Goal: Information Seeking & Learning: Understand process/instructions

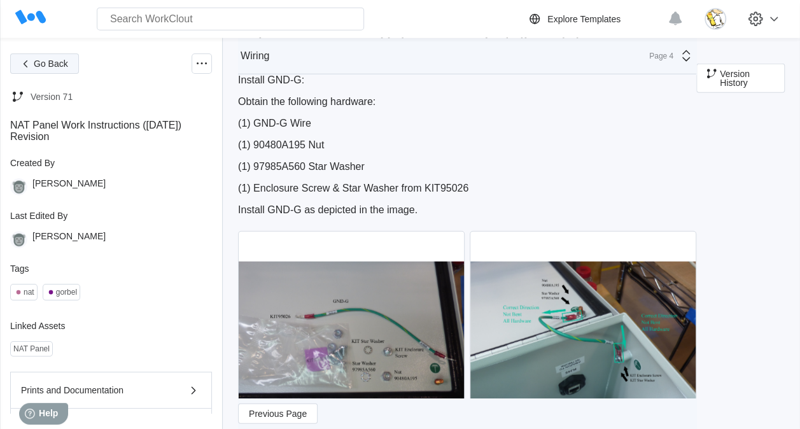
click at [56, 66] on span "Go Back" at bounding box center [51, 63] width 34 height 9
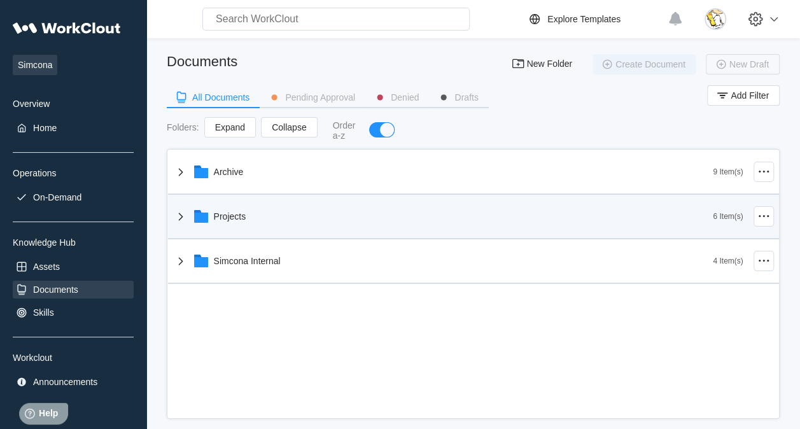
click at [269, 218] on div "Projects" at bounding box center [443, 216] width 541 height 33
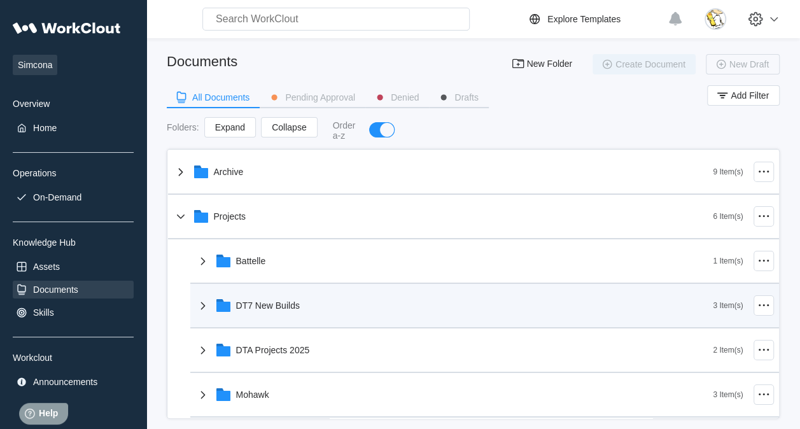
click at [289, 301] on div "DT7 New Builds" at bounding box center [268, 306] width 64 height 10
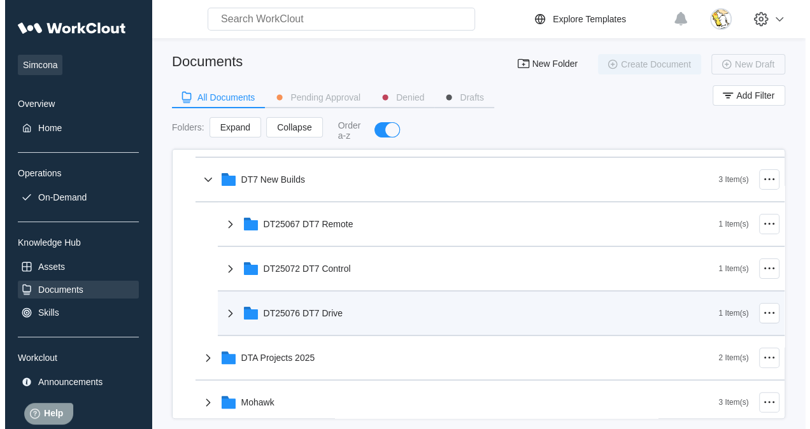
scroll to position [127, 0]
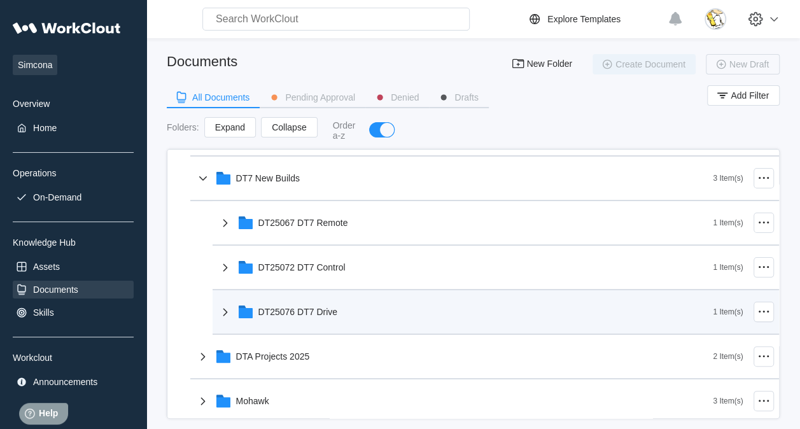
click at [312, 312] on div "DT25076 DT7 Drive" at bounding box center [299, 312] width 80 height 10
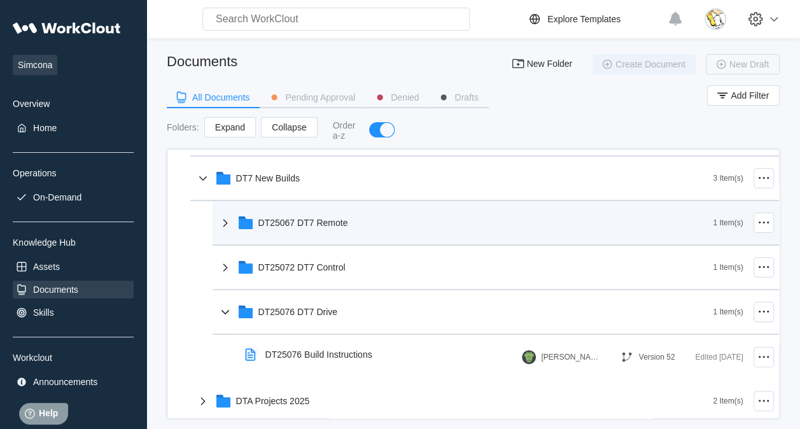
click at [329, 229] on div "DT25067 DT7 Remote" at bounding box center [466, 222] width 496 height 33
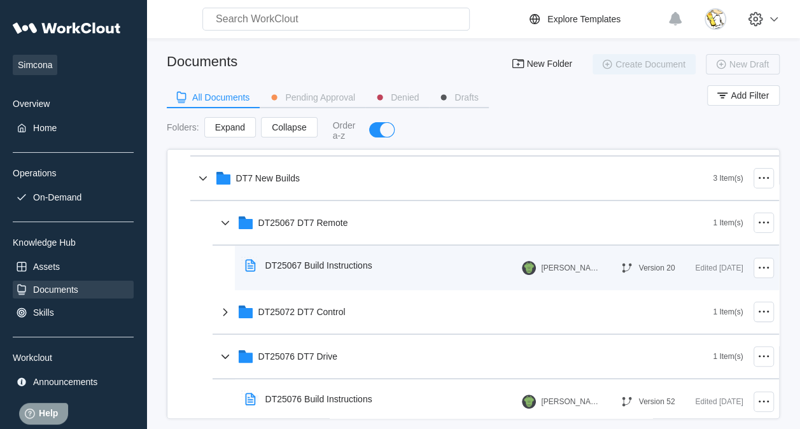
click at [322, 269] on div "DT25067 Build Instructions" at bounding box center [319, 265] width 107 height 10
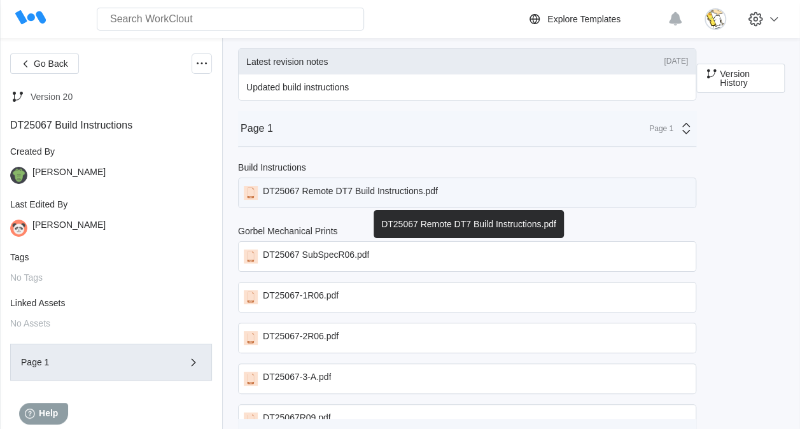
click at [351, 188] on div "DT25067 Remote DT7 Build Instructions.pdf" at bounding box center [350, 193] width 175 height 14
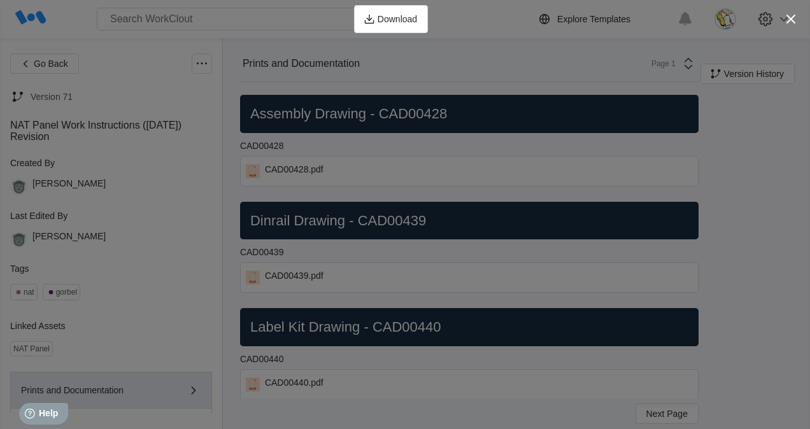
scroll to position [146, 0]
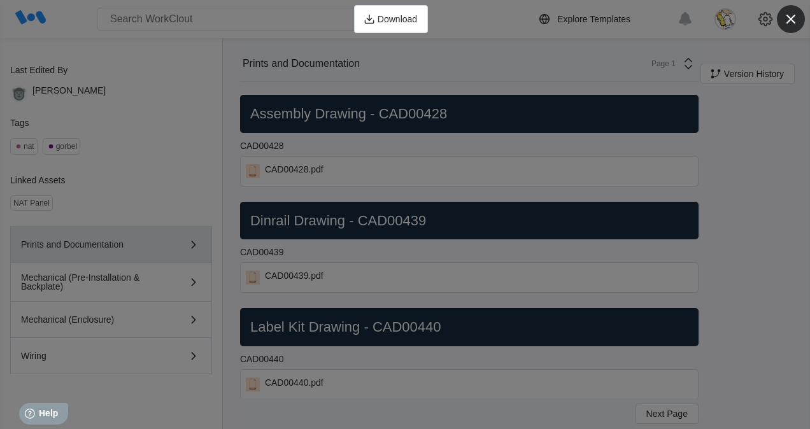
drag, startPoint x: 791, startPoint y: 20, endPoint x: 740, endPoint y: 25, distance: 51.2
click at [791, 20] on icon "button" at bounding box center [791, 19] width 18 height 18
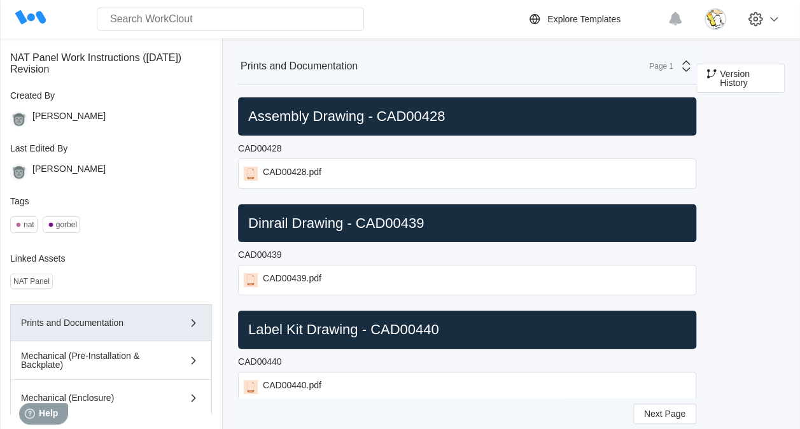
scroll to position [0, 0]
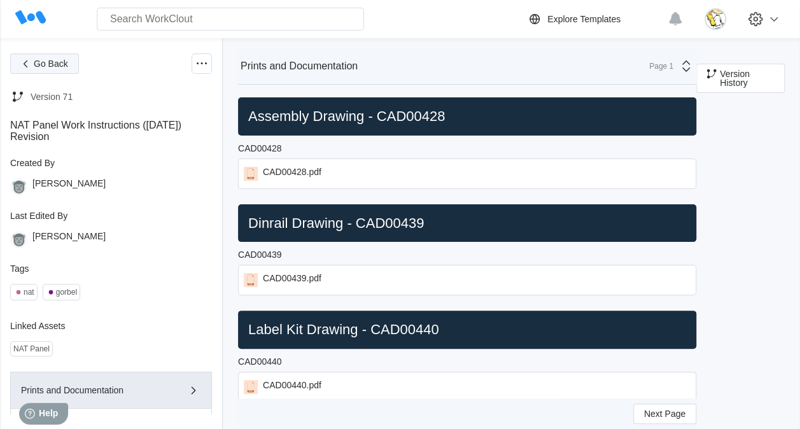
click at [33, 56] on button "Go Back" at bounding box center [44, 63] width 69 height 20
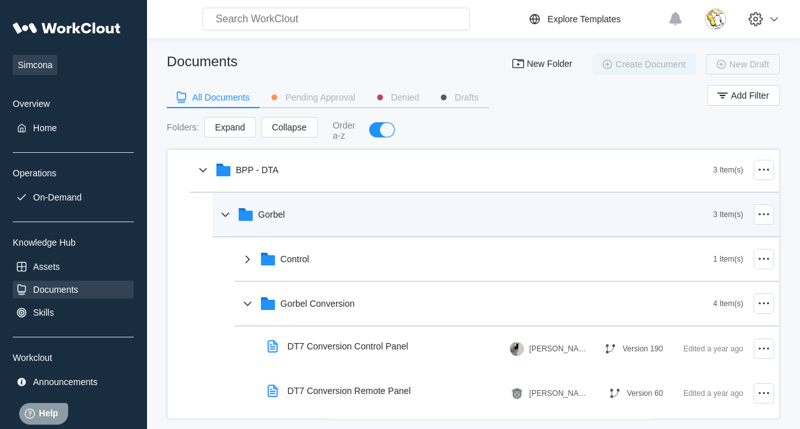
scroll to position [64, 0]
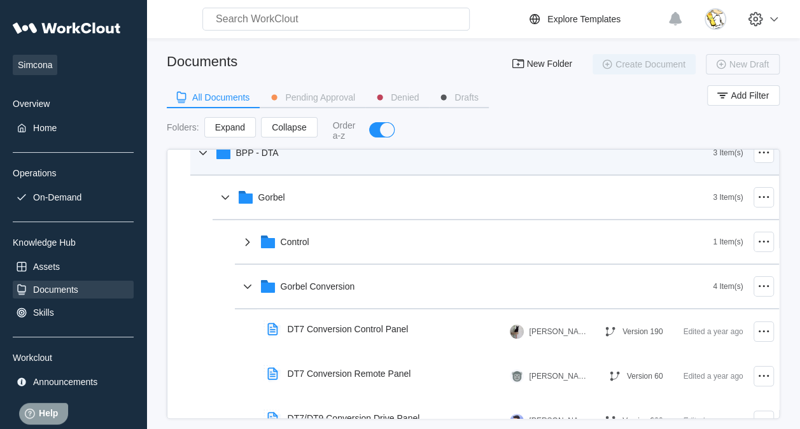
click at [283, 162] on div "BPP - DTA" at bounding box center [454, 152] width 518 height 33
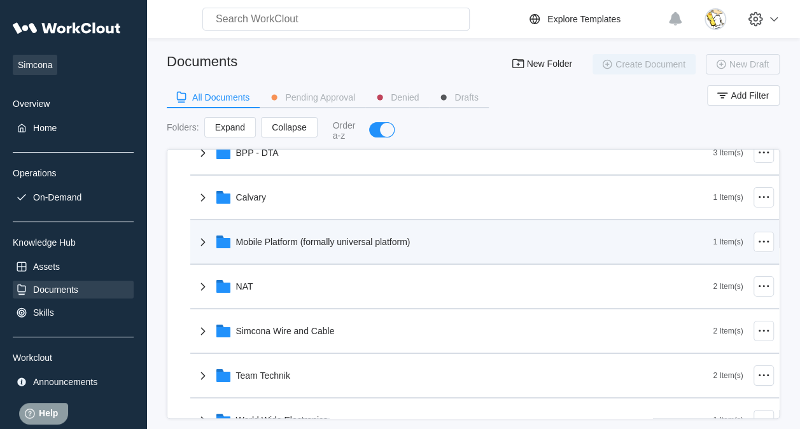
scroll to position [0, 0]
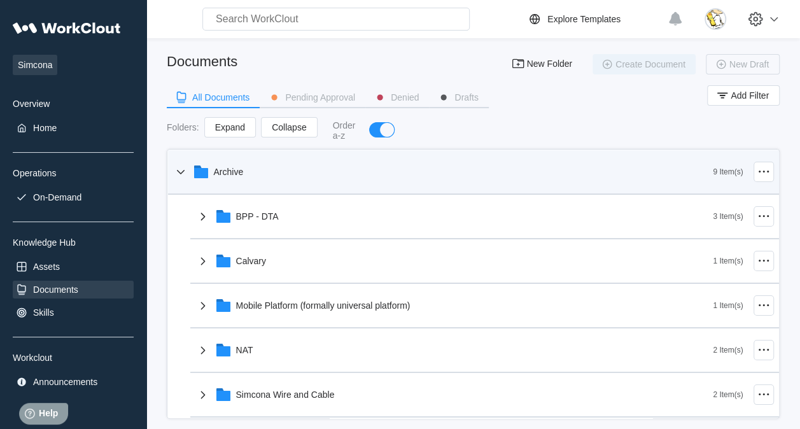
click at [271, 172] on div "Archive" at bounding box center [443, 171] width 541 height 33
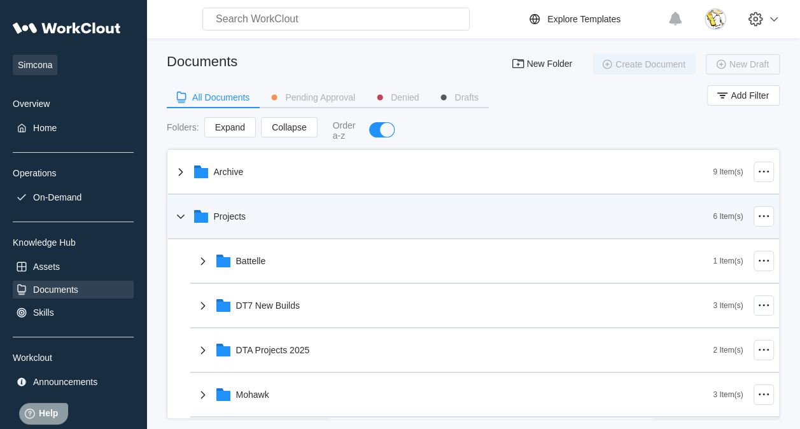
click at [267, 209] on div "Projects" at bounding box center [443, 216] width 541 height 33
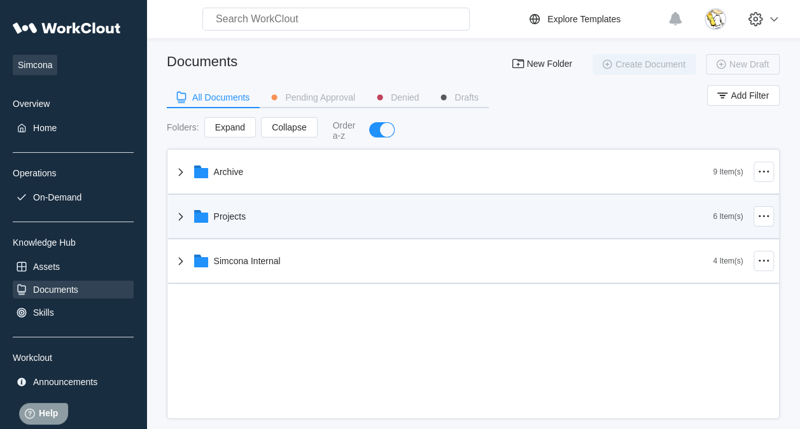
click at [227, 214] on div "Projects" at bounding box center [230, 216] width 32 height 10
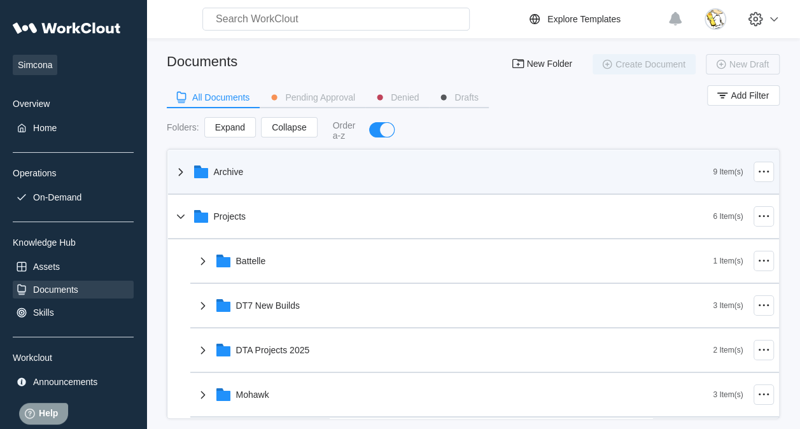
click at [288, 176] on div "Archive" at bounding box center [443, 171] width 541 height 33
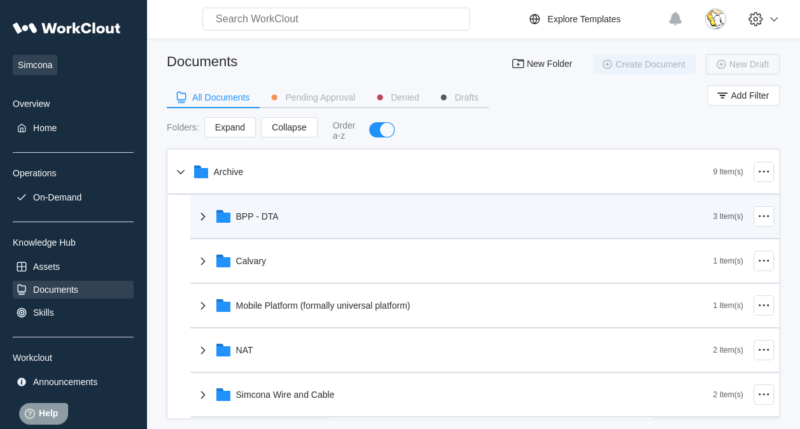
click at [281, 217] on div "BPP - DTA" at bounding box center [454, 216] width 518 height 33
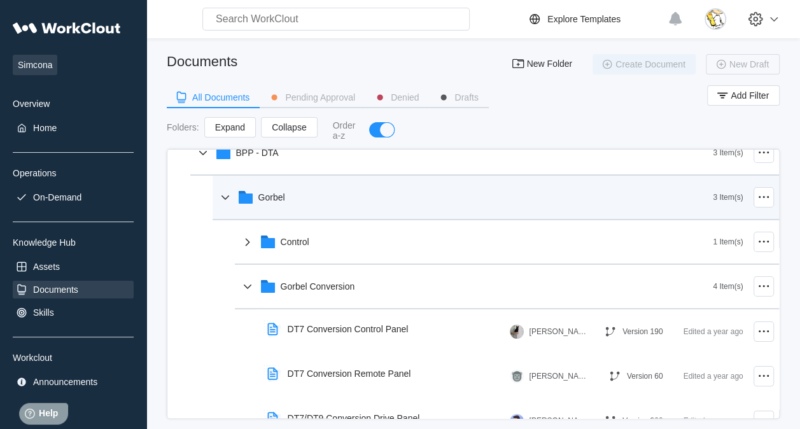
scroll to position [127, 0]
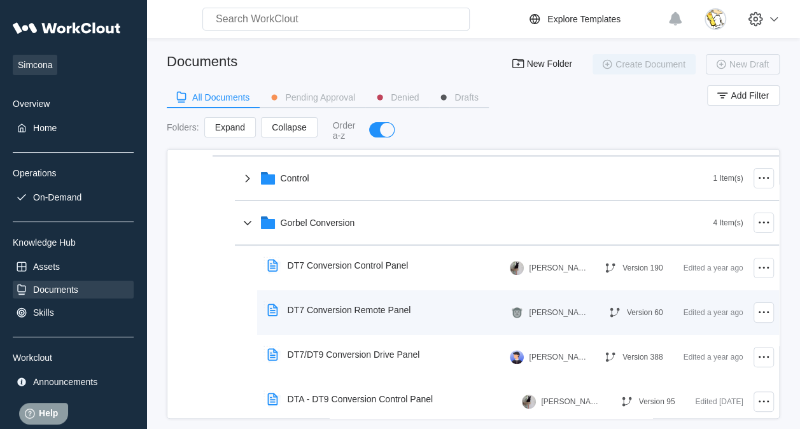
click at [349, 310] on div "DT7 Conversion Remote Panel" at bounding box center [350, 310] width 124 height 10
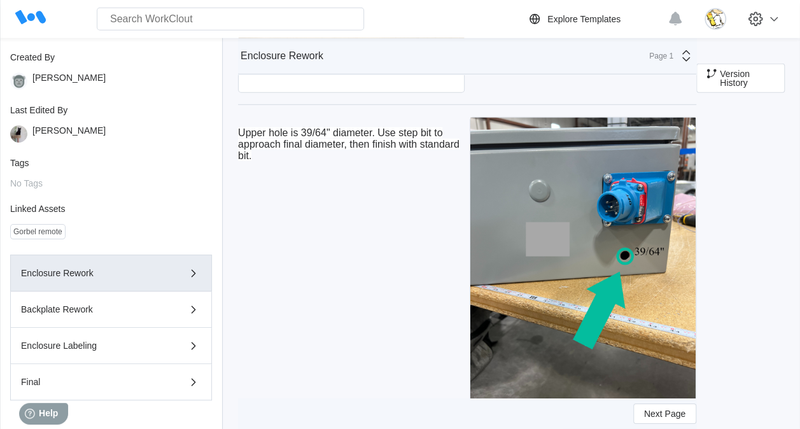
scroll to position [120, 0]
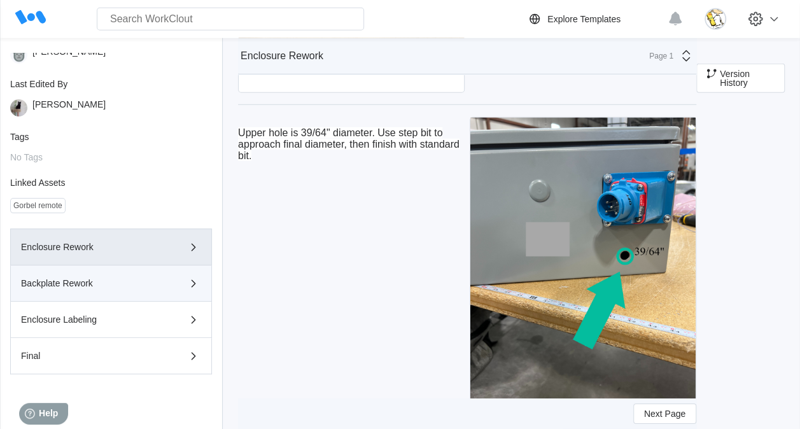
click at [110, 284] on div "Backplate Rework" at bounding box center [93, 283] width 144 height 9
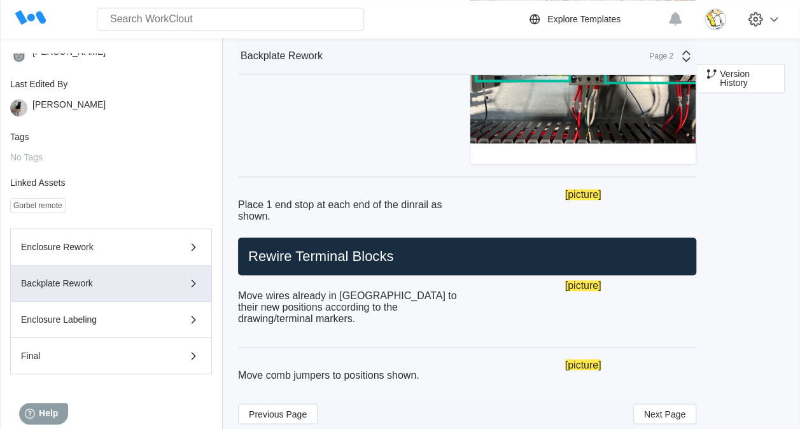
scroll to position [3317, 0]
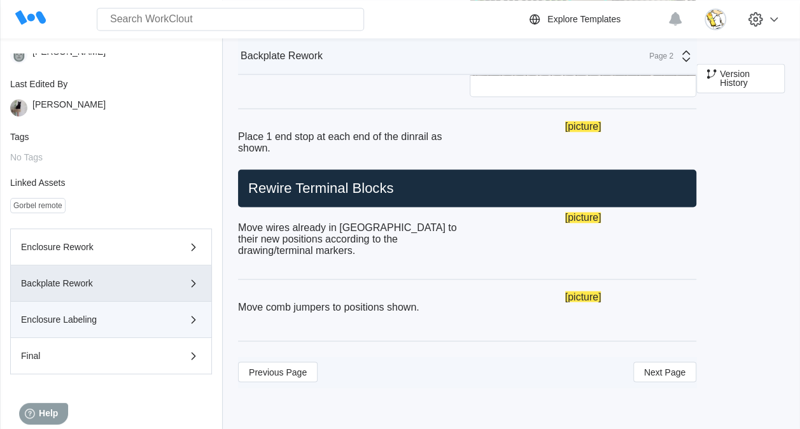
click at [120, 315] on div "Enclosure Labeling" at bounding box center [93, 319] width 144 height 9
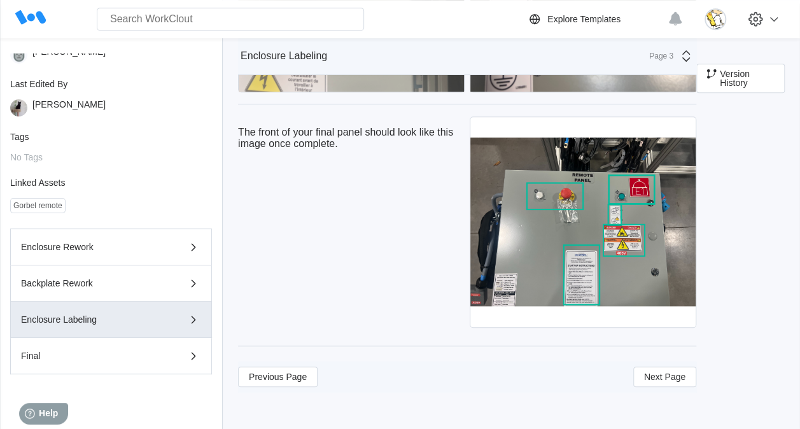
scroll to position [2768, 0]
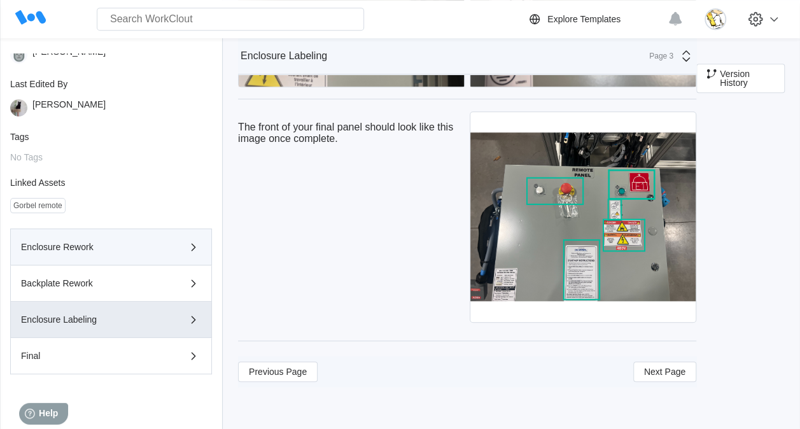
click at [89, 246] on div "Enclosure Rework" at bounding box center [93, 247] width 144 height 9
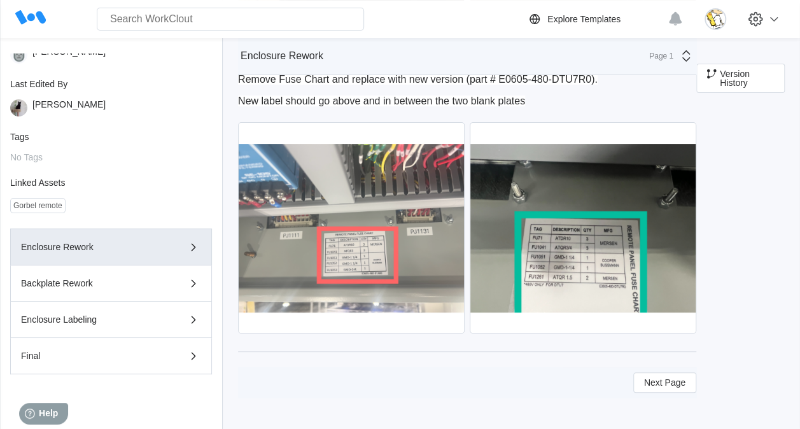
scroll to position [7335, 0]
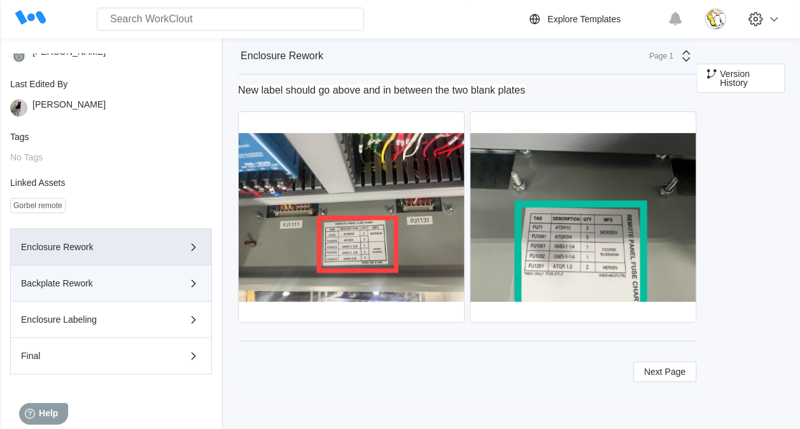
drag, startPoint x: 85, startPoint y: 286, endPoint x: 94, endPoint y: 278, distance: 11.7
click at [86, 285] on div "Backplate Rework" at bounding box center [93, 283] width 144 height 9
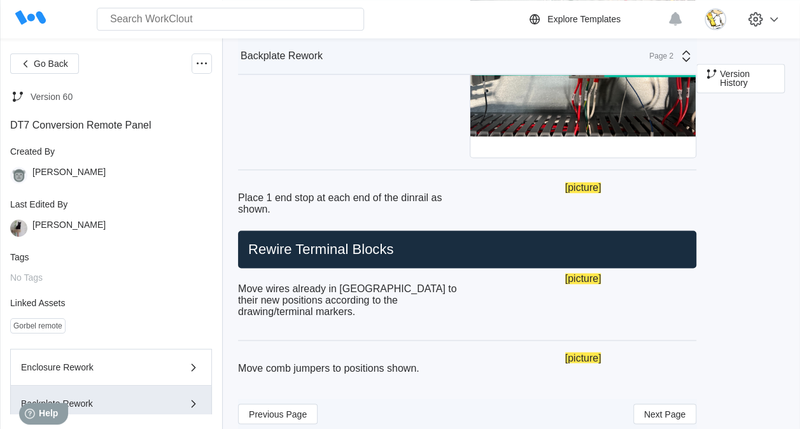
scroll to position [3317, 0]
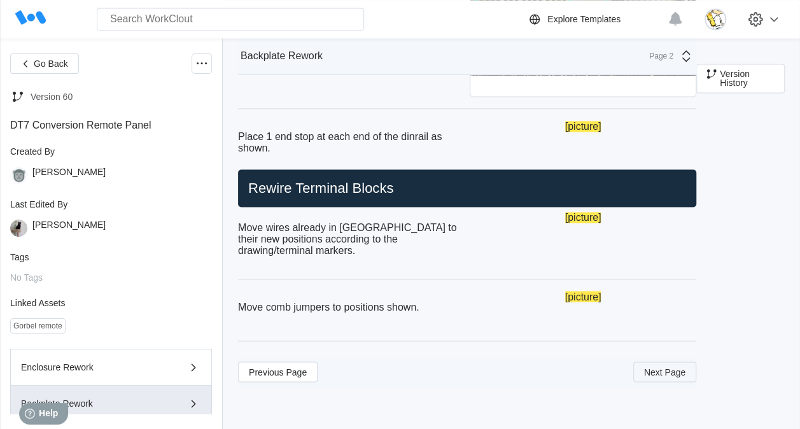
click at [669, 377] on button "Next Page" at bounding box center [665, 372] width 63 height 20
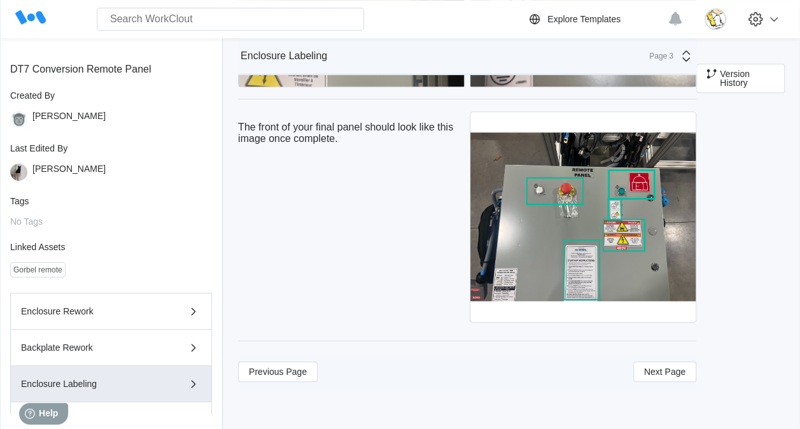
scroll to position [120, 0]
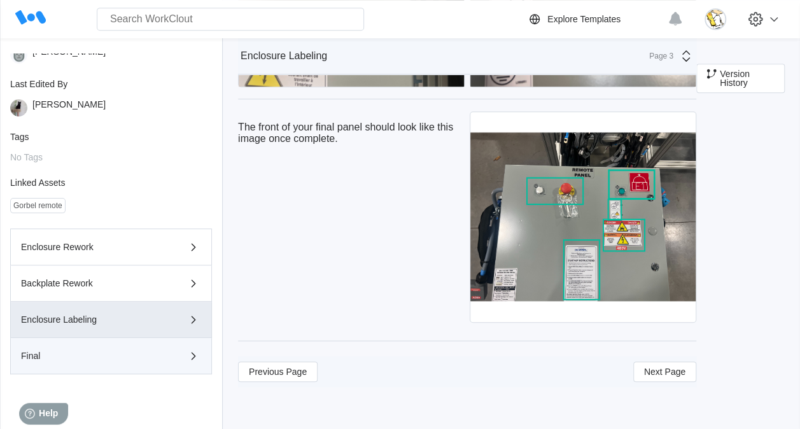
click at [134, 353] on div "Final" at bounding box center [93, 355] width 144 height 9
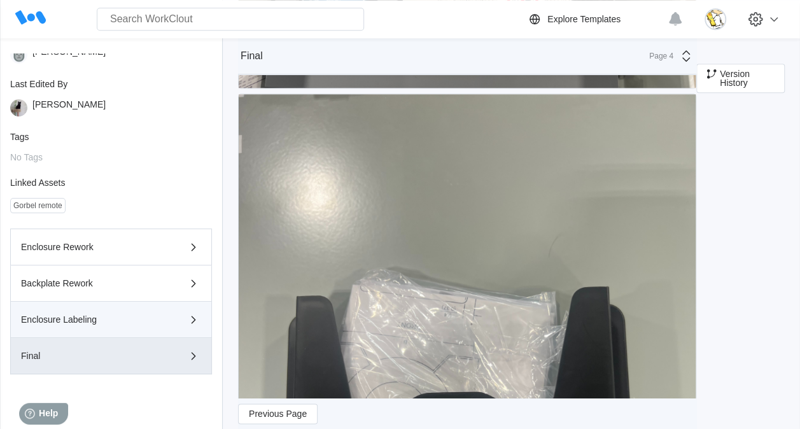
click at [115, 322] on div "Enclosure Labeling" at bounding box center [93, 319] width 144 height 9
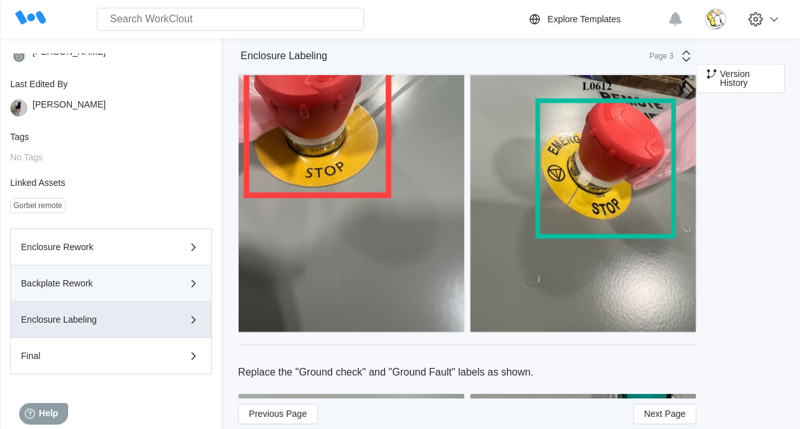
click at [89, 289] on div "Backplate Rework" at bounding box center [111, 283] width 180 height 15
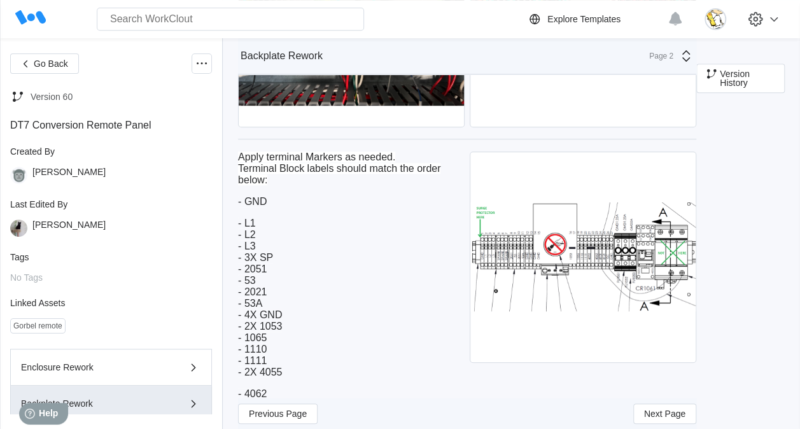
scroll to position [0, 0]
click at [59, 65] on span "Go Back" at bounding box center [51, 63] width 34 height 9
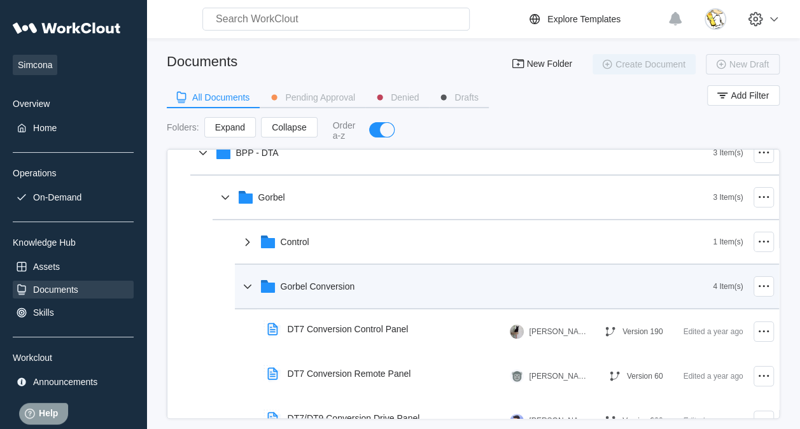
scroll to position [127, 0]
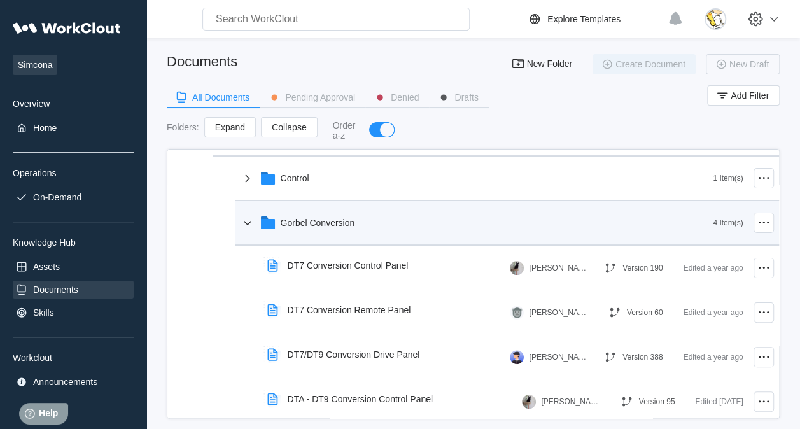
click at [305, 227] on div "Gorbel Conversion" at bounding box center [318, 223] width 74 height 10
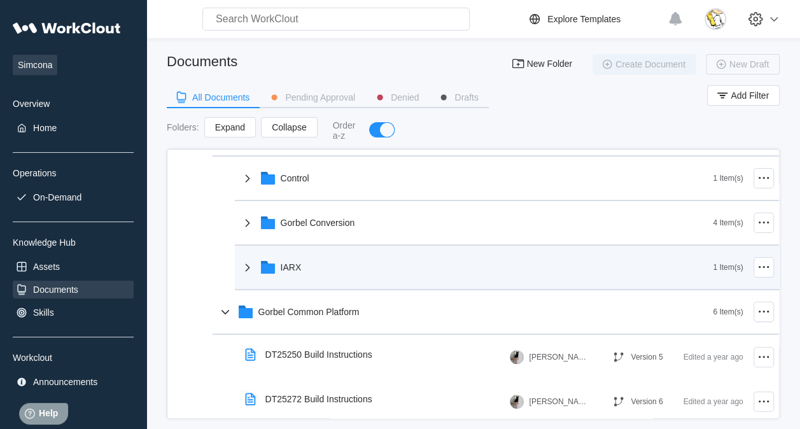
scroll to position [191, 0]
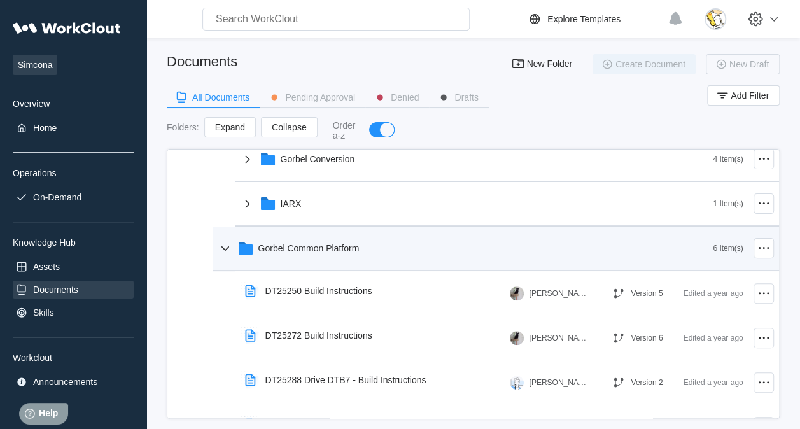
click at [322, 255] on div "Gorbel Common Platform" at bounding box center [466, 248] width 496 height 33
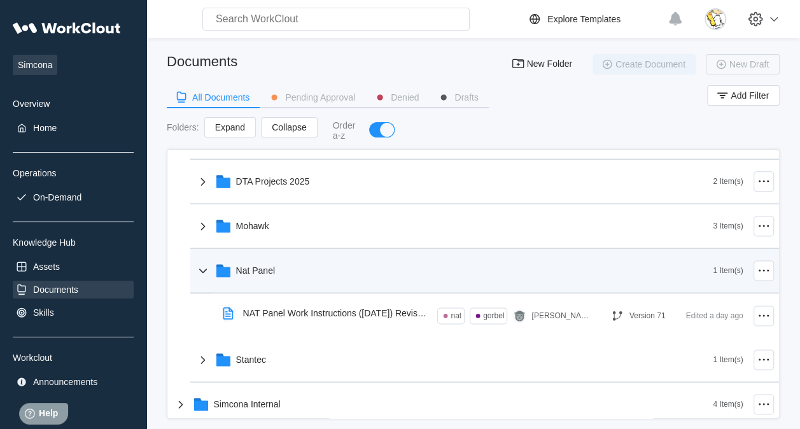
scroll to position [846, 0]
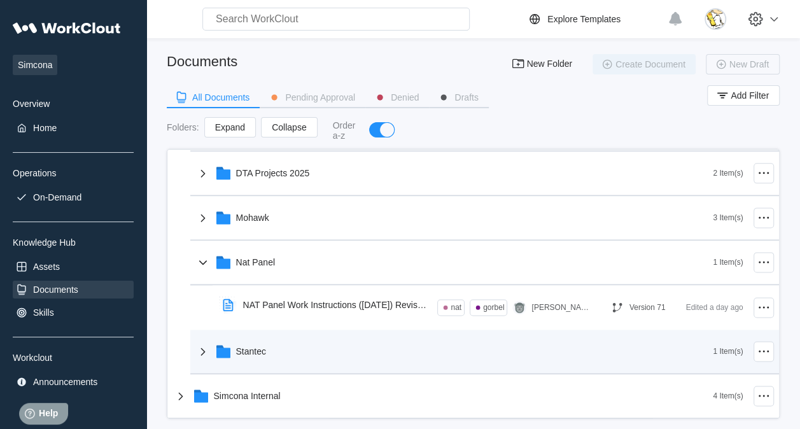
click at [315, 339] on div "Stantec" at bounding box center [454, 351] width 518 height 33
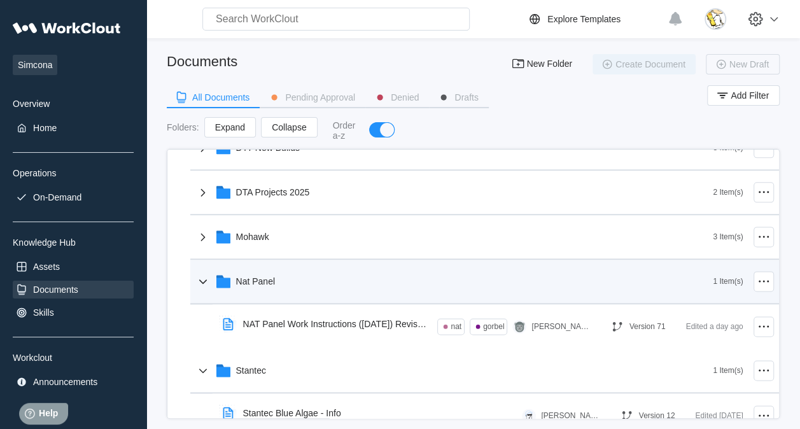
drag, startPoint x: 259, startPoint y: 278, endPoint x: 261, endPoint y: 285, distance: 8.1
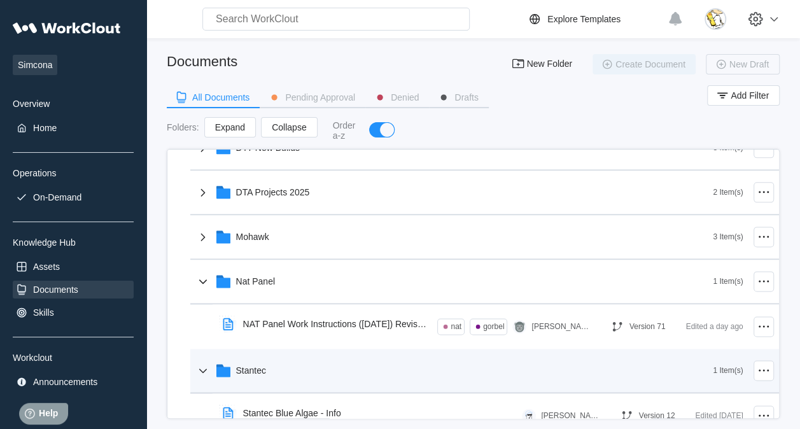
click at [285, 374] on div "Stantec" at bounding box center [454, 370] width 518 height 33
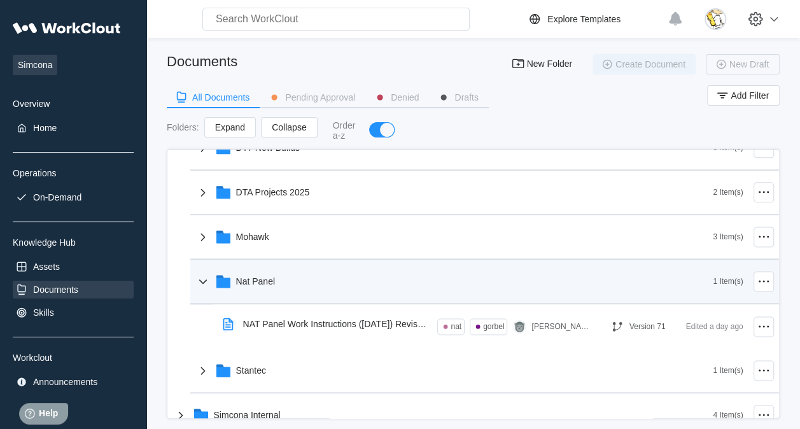
click at [292, 283] on div "Nat Panel" at bounding box center [454, 281] width 518 height 33
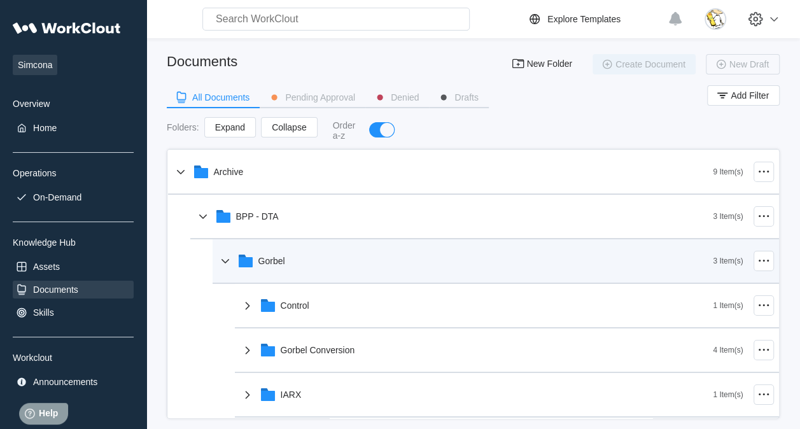
scroll to position [0, 0]
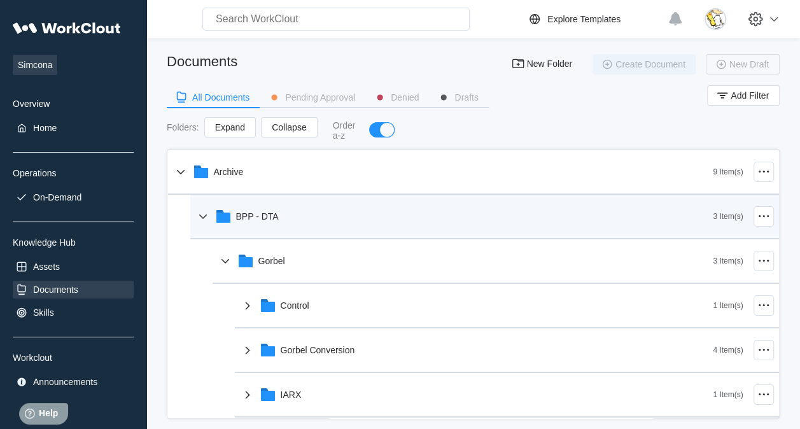
click at [283, 223] on div "BPP - DTA" at bounding box center [454, 216] width 518 height 33
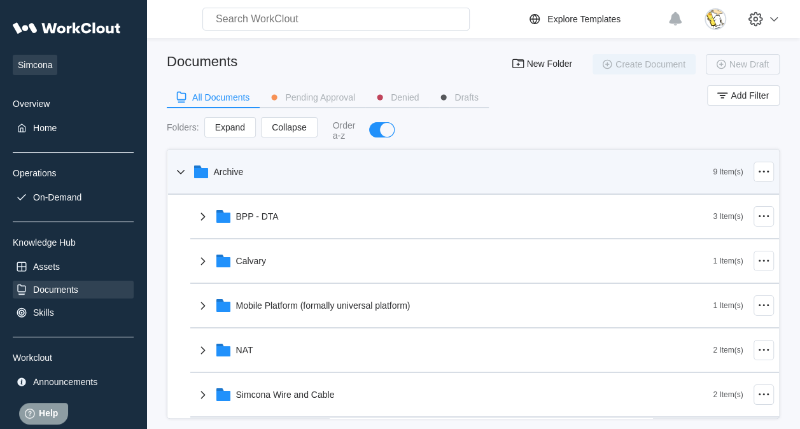
click at [248, 181] on div "Archive" at bounding box center [443, 171] width 541 height 33
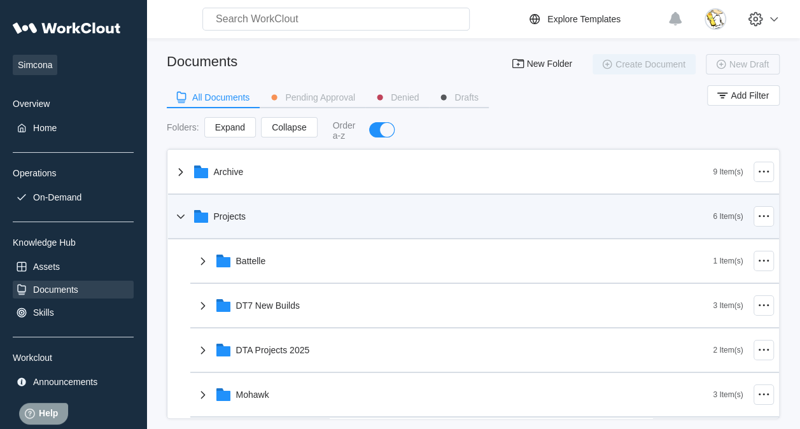
click at [263, 216] on div "Projects" at bounding box center [443, 216] width 541 height 33
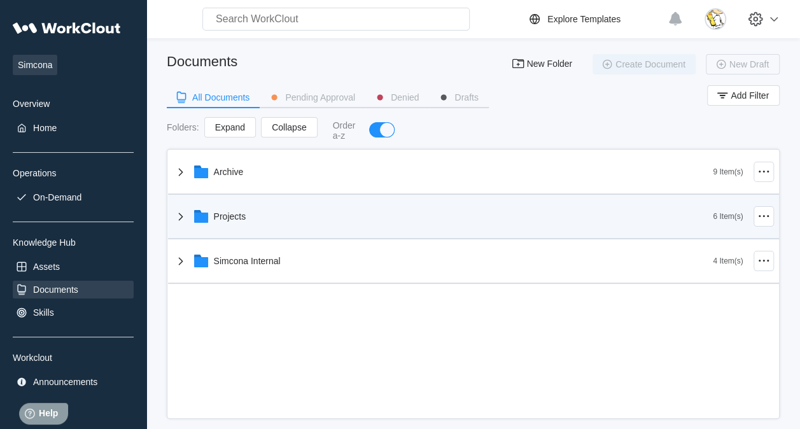
click at [289, 225] on div "Projects" at bounding box center [443, 216] width 541 height 33
